Goal: Information Seeking & Learning: Learn about a topic

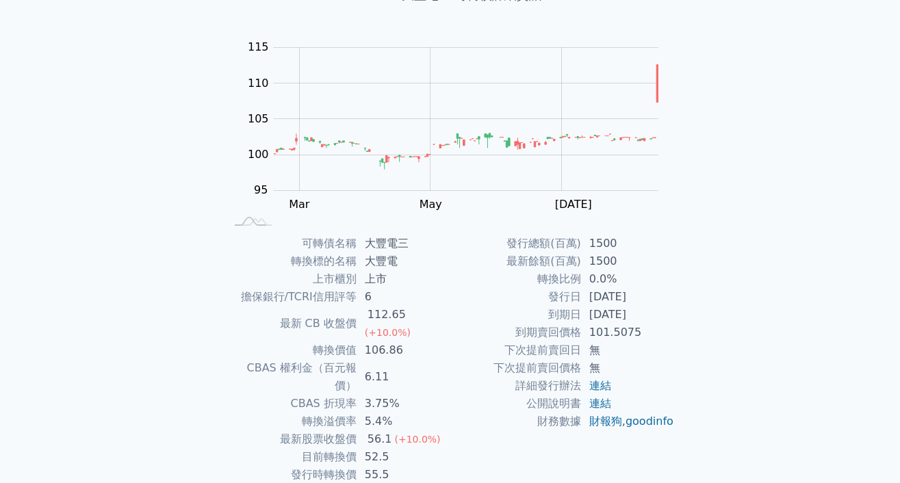
scroll to position [151, 0]
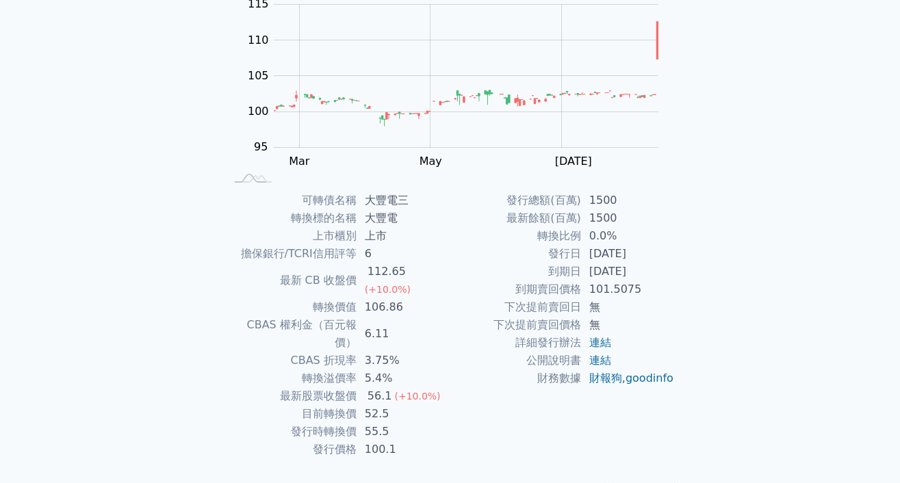
drag, startPoint x: 547, startPoint y: 255, endPoint x: 645, endPoint y: 274, distance: 98.9
click at [645, 274] on tbody "發行總額(百萬) 1500 最新餘額(百萬) 1500 轉換比例 0.0% 發行日 2024-03-06 到期日 2027-03-06 到期賣回價格 101.…" at bounding box center [562, 290] width 224 height 196
drag, startPoint x: 284, startPoint y: 272, endPoint x: 440, endPoint y: 272, distance: 156.0
click at [440, 272] on tr "最新 CB 收盤價 112.65 (+10.0%)" at bounding box center [338, 281] width 224 height 36
click at [445, 316] on td "6.11" at bounding box center [404, 334] width 94 height 36
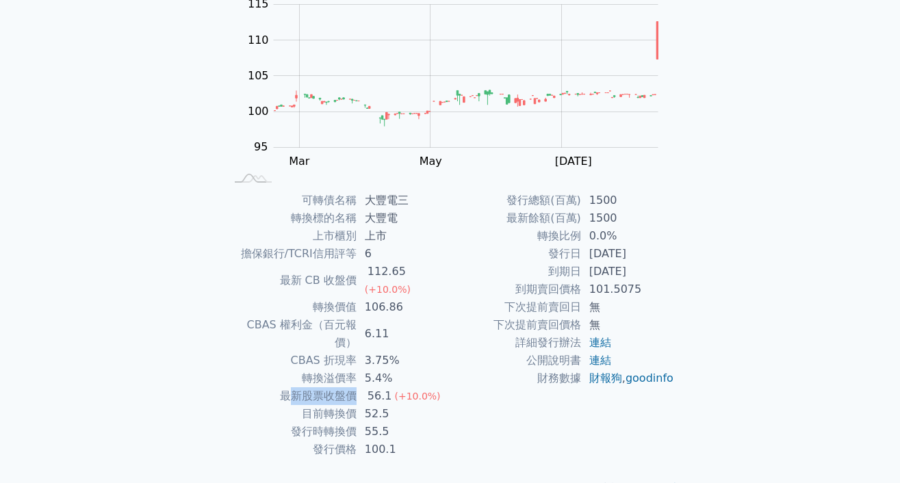
drag, startPoint x: 293, startPoint y: 361, endPoint x: 357, endPoint y: 360, distance: 64.3
click at [357, 387] on tr "最新股票收盤價 56.1 (+10.0%)" at bounding box center [338, 396] width 224 height 18
drag, startPoint x: 348, startPoint y: 366, endPoint x: 324, endPoint y: 383, distance: 30.0
click at [348, 387] on td "最新股票收盤價" at bounding box center [291, 396] width 131 height 18
click at [331, 298] on td "轉換價值" at bounding box center [291, 307] width 131 height 18
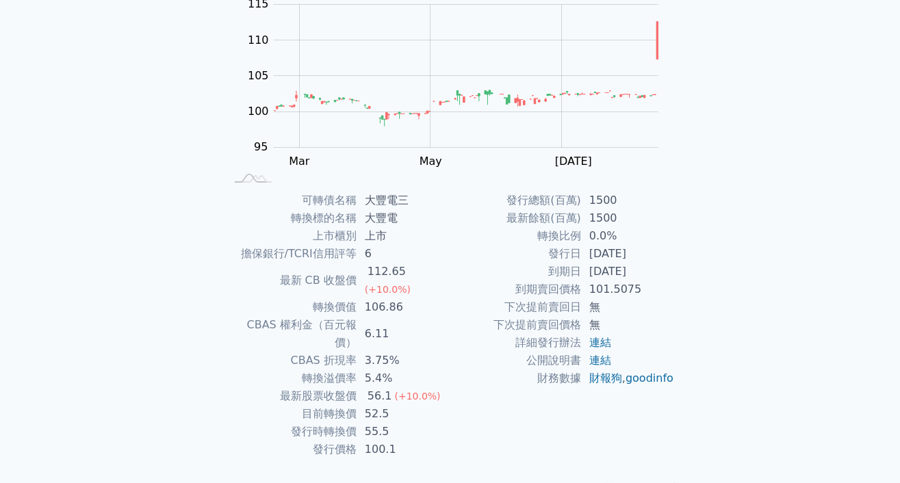
click at [559, 201] on td "發行總額(百萬)" at bounding box center [515, 201] width 131 height 18
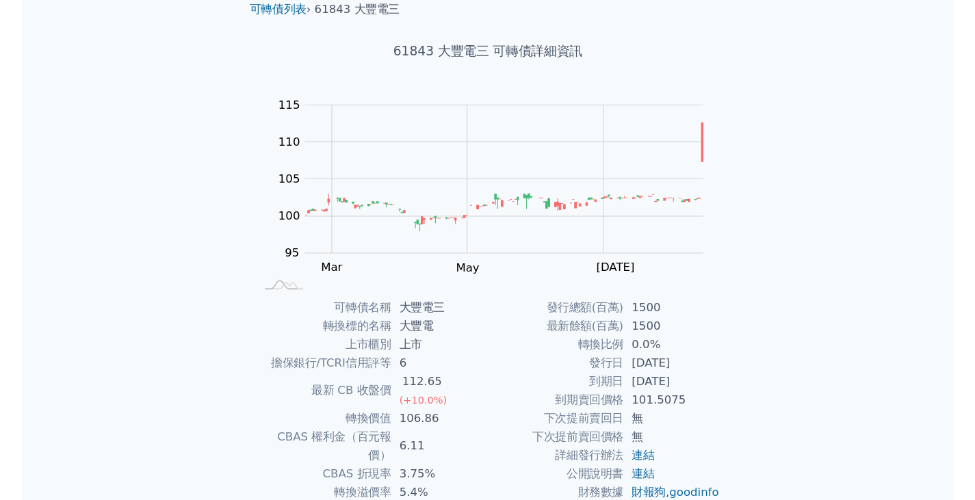
scroll to position [0, 0]
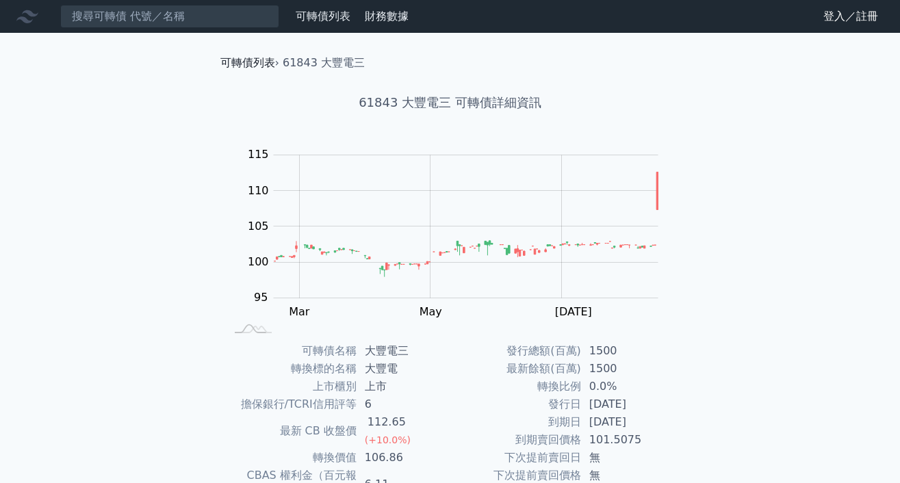
click at [259, 66] on link "可轉債列表" at bounding box center [247, 62] width 55 height 13
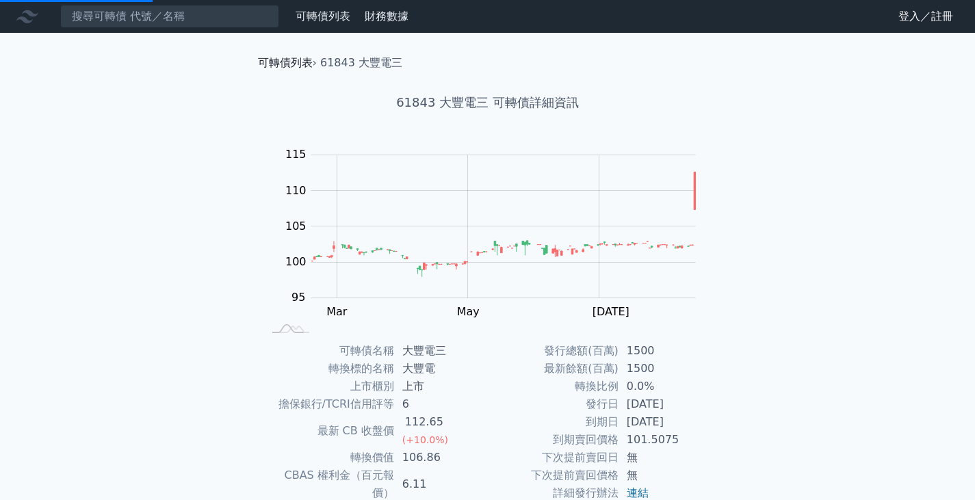
click at [289, 58] on link "可轉債列表" at bounding box center [285, 62] width 55 height 13
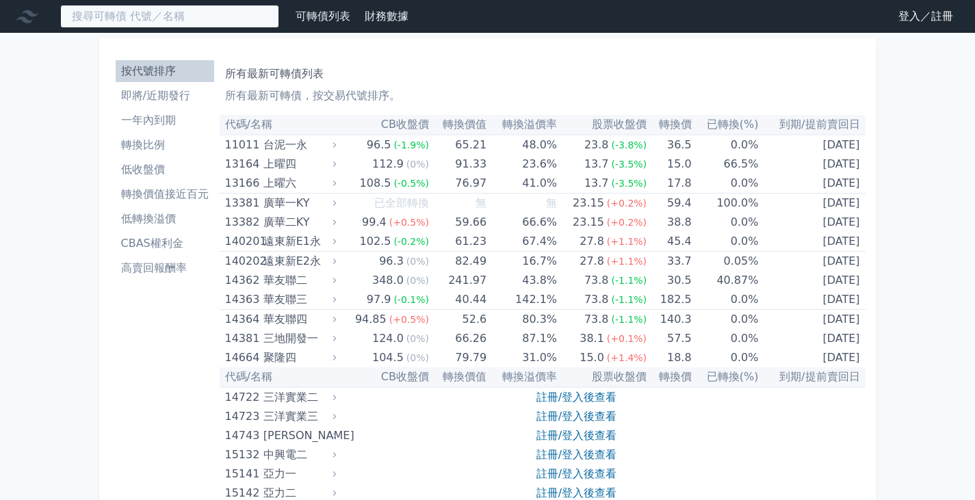
click at [146, 16] on input at bounding box center [169, 16] width 219 height 23
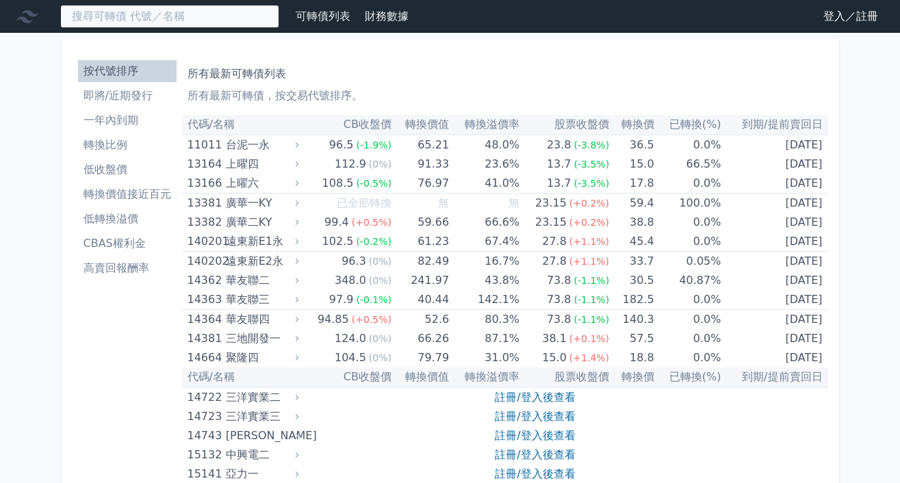
click at [239, 24] on input at bounding box center [169, 16] width 219 height 23
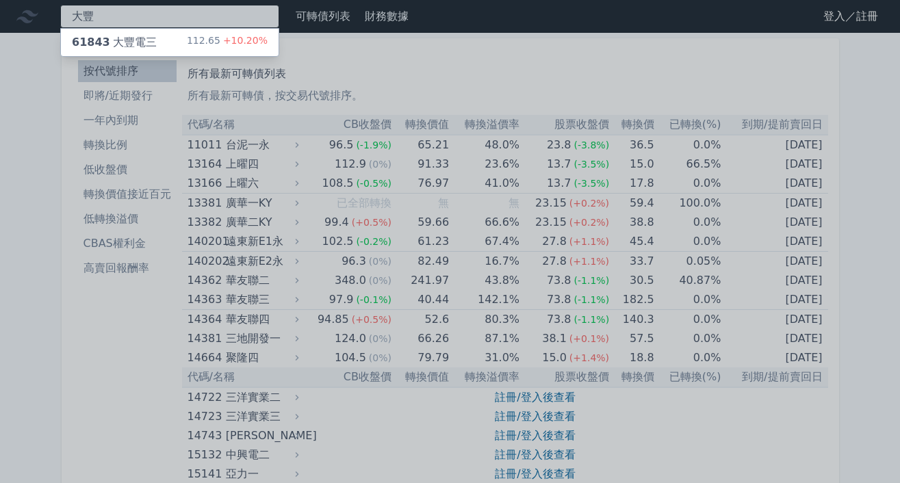
type input "大豐"
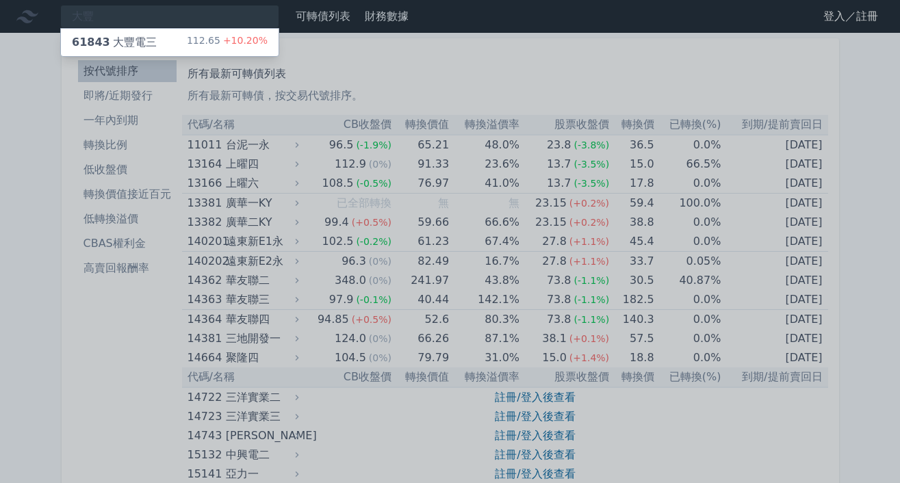
click at [161, 37] on div "61843 大豐電三 112.65 +10.20%" at bounding box center [170, 42] width 218 height 27
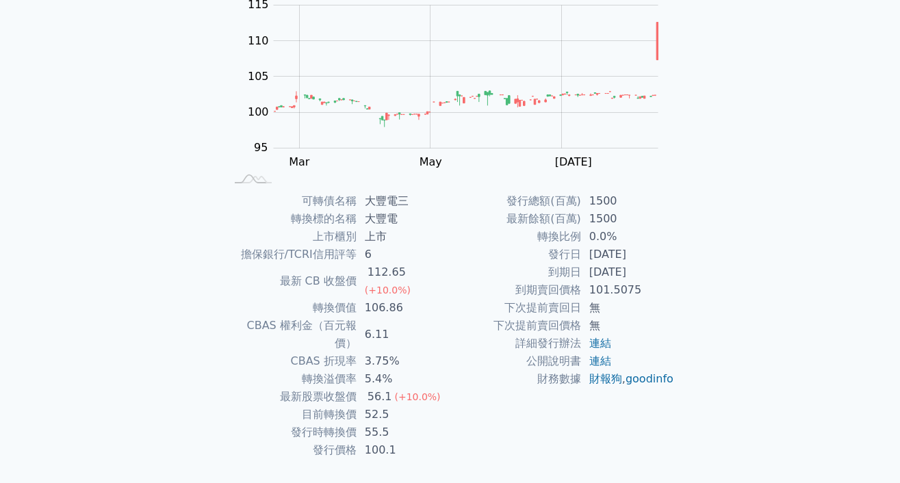
scroll to position [151, 0]
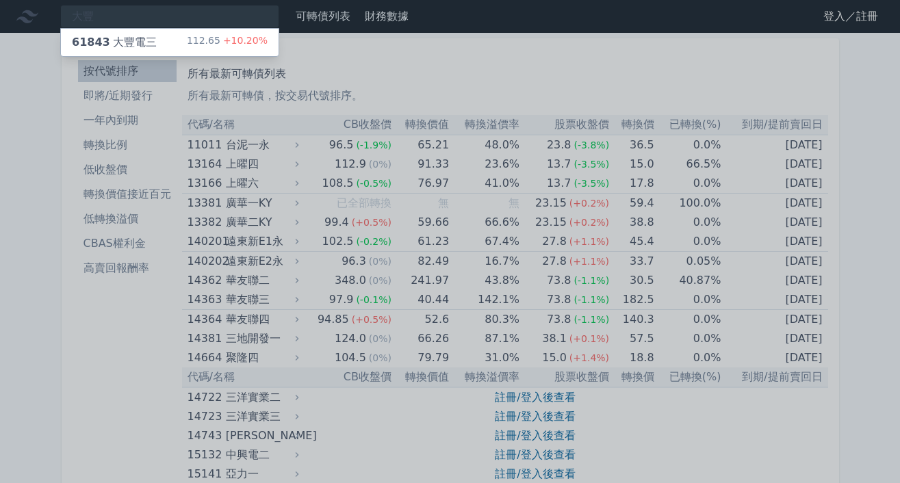
click at [118, 214] on div at bounding box center [450, 241] width 900 height 483
